Goal: Navigation & Orientation: Find specific page/section

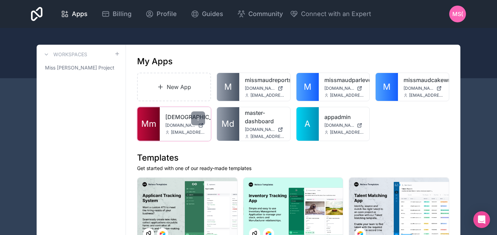
click at [182, 125] on span "[DOMAIN_NAME]" at bounding box center [180, 125] width 30 height 6
click at [460, 18] on div "MS(" at bounding box center [457, 14] width 17 height 17
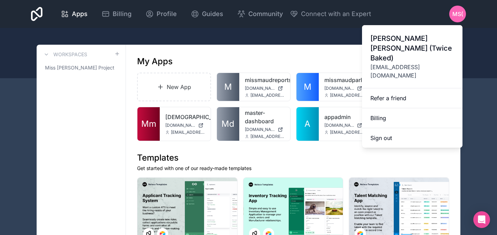
click at [323, 22] on div "Apps Billing Profile Guides Community Connect with an Expert MS( Billing Profil…" at bounding box center [248, 14] width 446 height 28
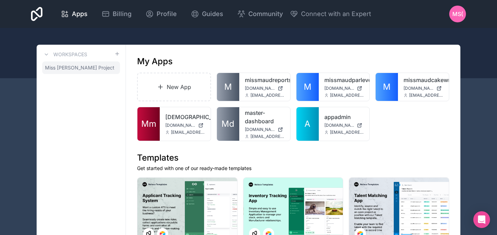
click at [80, 64] on span "Miss [PERSON_NAME] Project" at bounding box center [79, 67] width 69 height 7
click at [80, 65] on span "Miss [PERSON_NAME] Project" at bounding box center [79, 67] width 69 height 7
click at [84, 67] on span "Miss [PERSON_NAME] Project" at bounding box center [79, 67] width 69 height 7
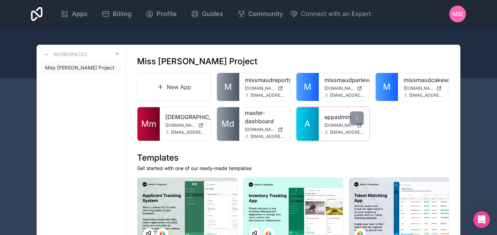
click at [335, 118] on link "appadmin" at bounding box center [345, 117] width 40 height 8
